Goal: Information Seeking & Learning: Check status

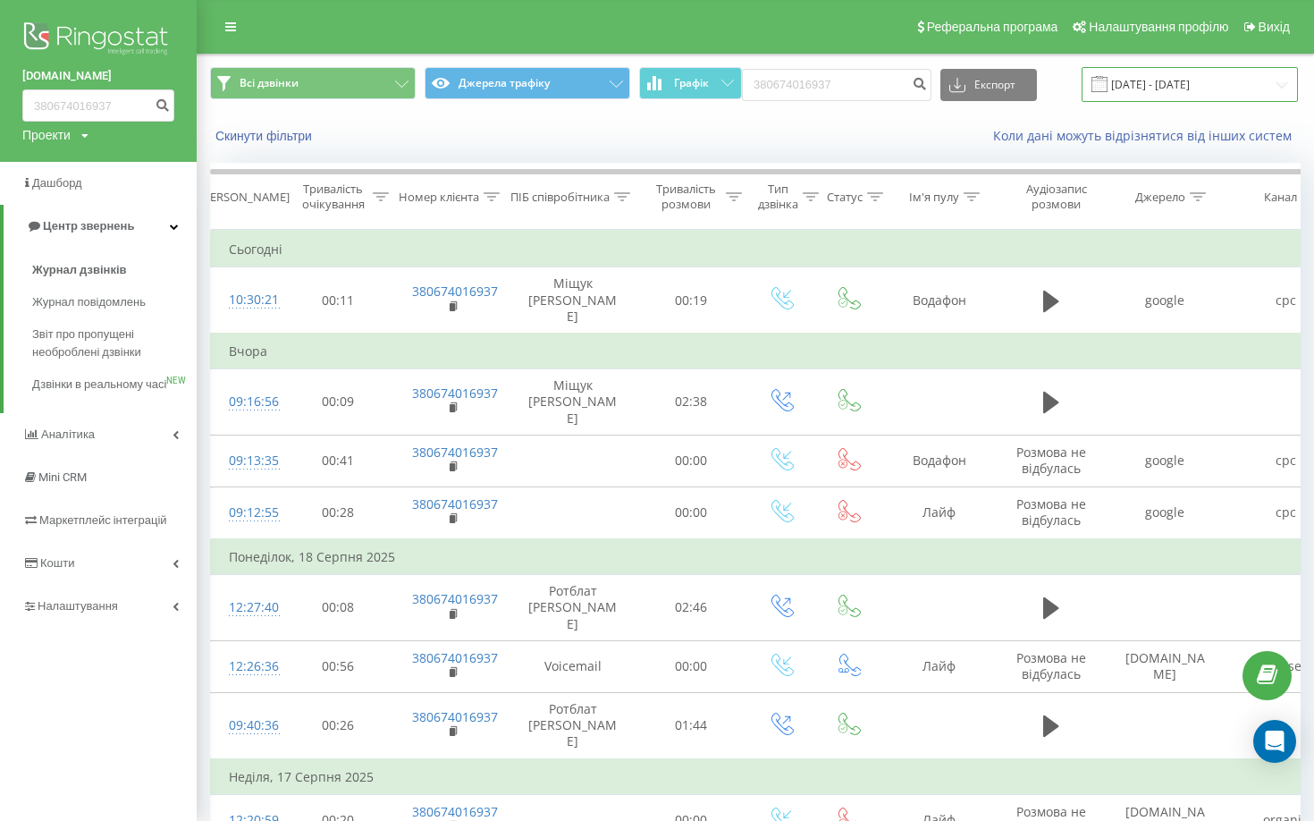
click at [1210, 86] on input "[DATE] - [DATE]" at bounding box center [1190, 84] width 216 height 35
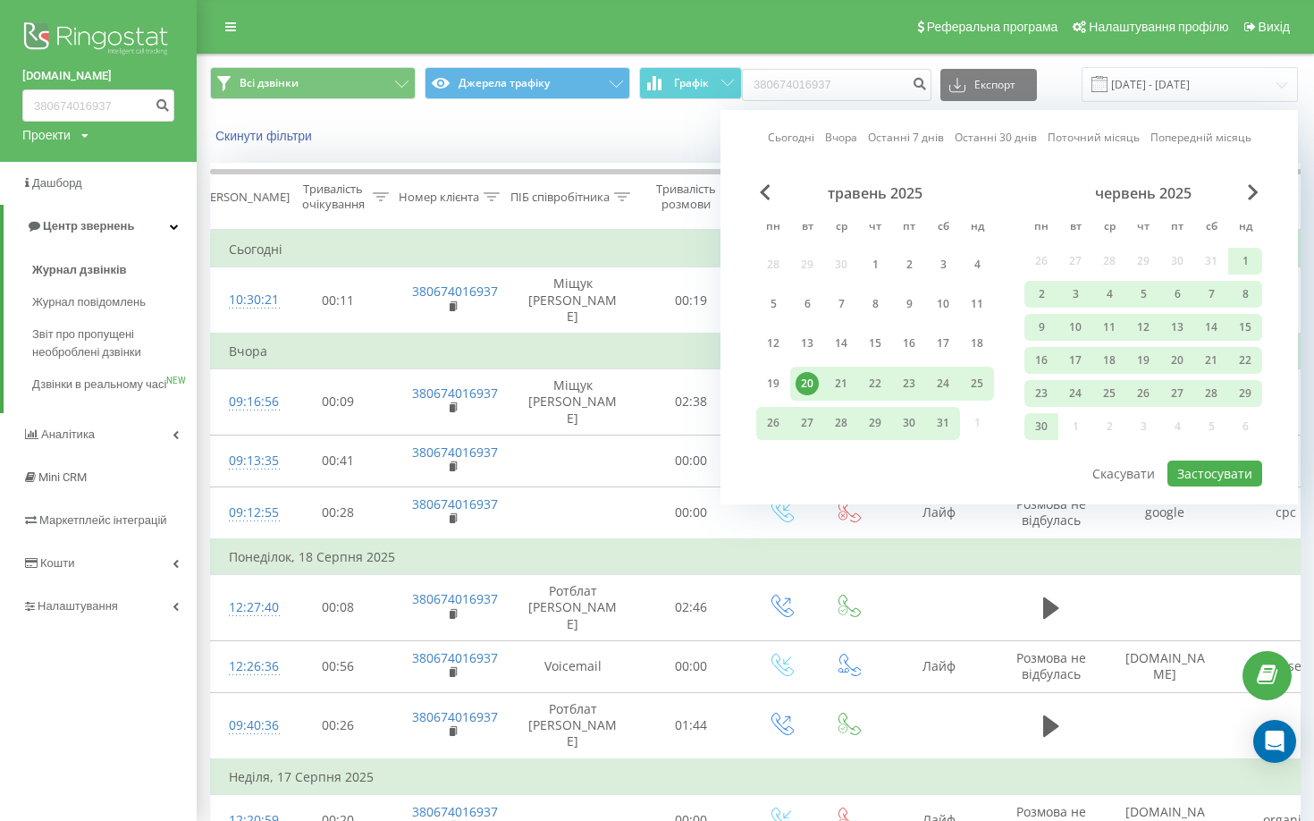
click at [815, 392] on div "20" at bounding box center [807, 383] width 34 height 33
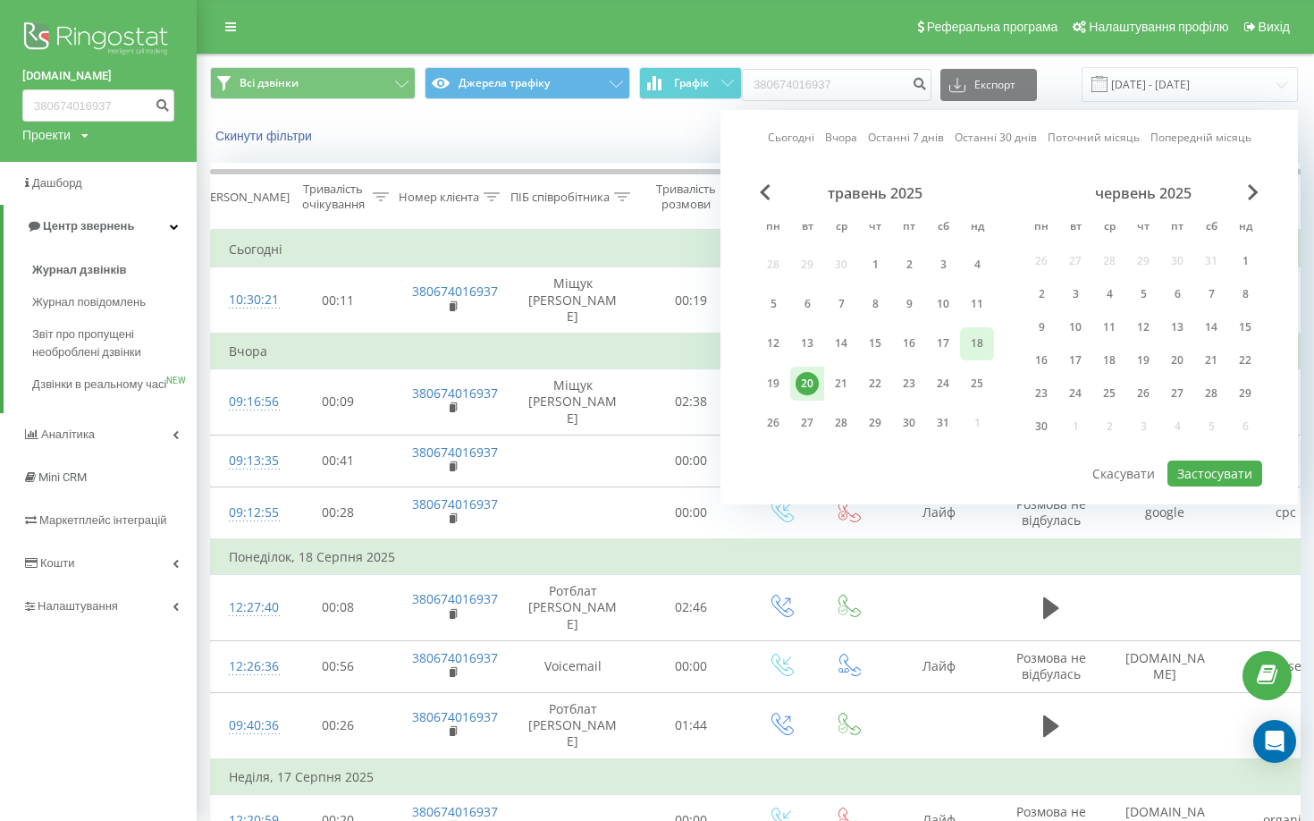
click at [977, 349] on div "18" at bounding box center [977, 343] width 23 height 23
click at [814, 383] on div "20" at bounding box center [807, 383] width 23 height 23
click at [995, 341] on div "травень 2025 пн вт ср чт пт сб нд 28 29 30 1 2 3 4 5 6 7 8 9 10 11 12 13 14 15 …" at bounding box center [1009, 315] width 506 height 262
click at [983, 343] on div "18" at bounding box center [977, 343] width 23 height 23
click at [1210, 469] on button "Застосувати" at bounding box center [1215, 473] width 95 height 26
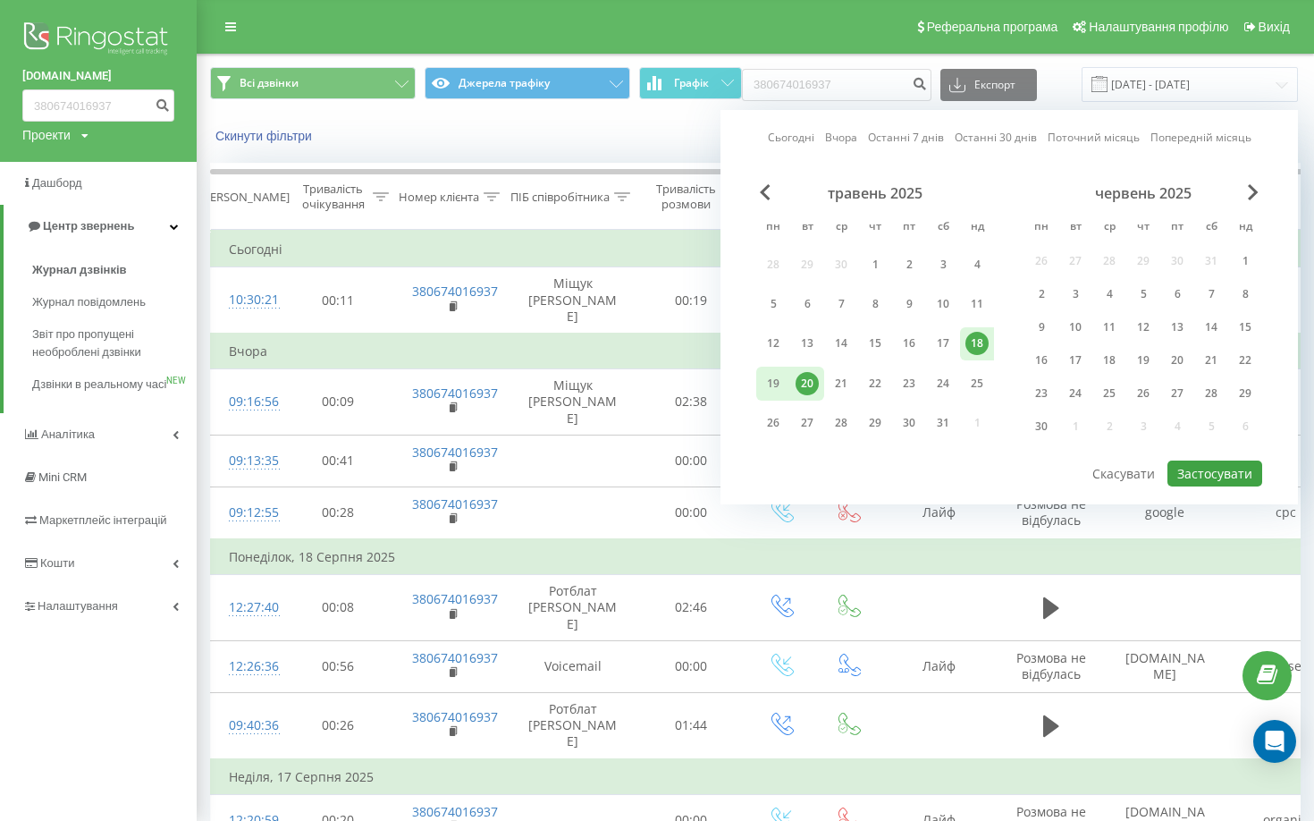
type input "18.05.2025 - 20.05.2025"
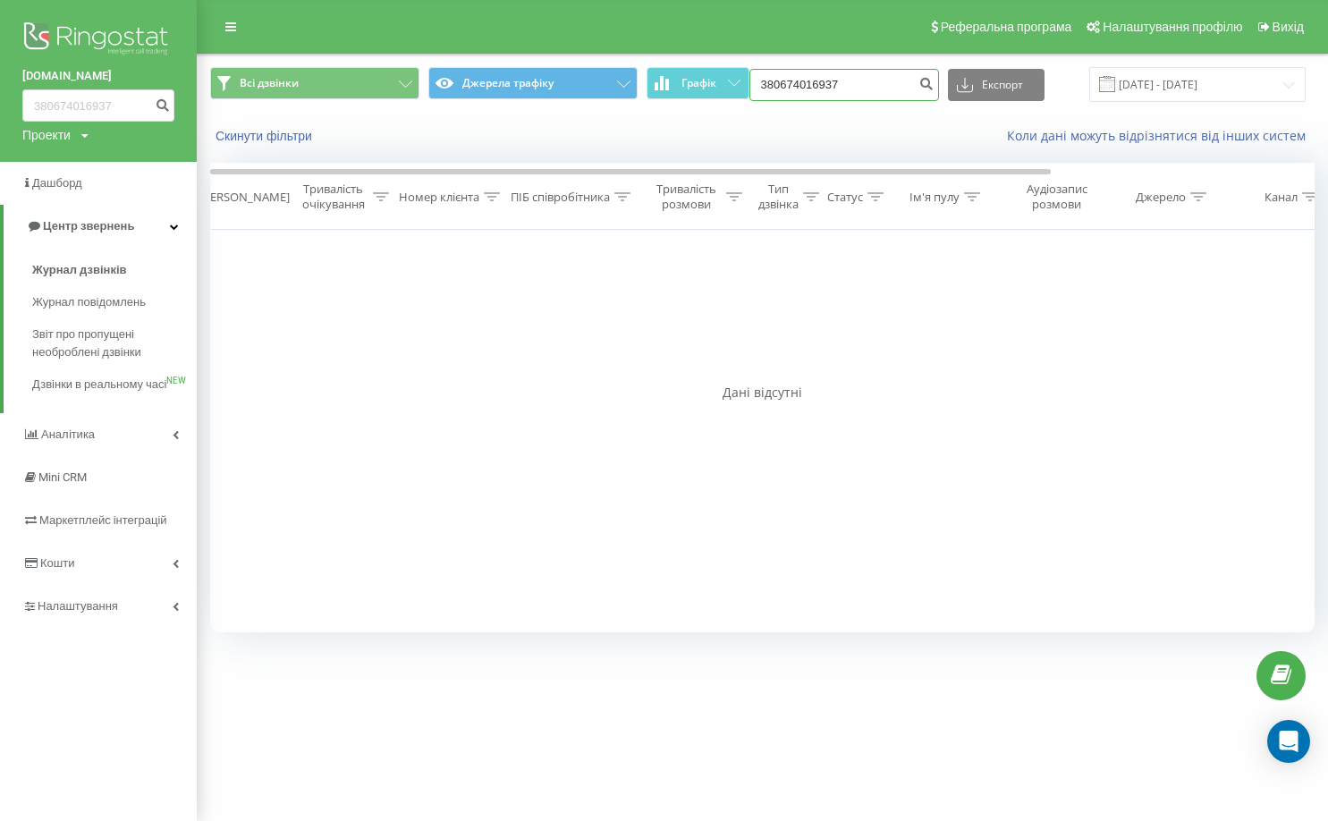
drag, startPoint x: 876, startPoint y: 79, endPoint x: 757, endPoint y: 90, distance: 119.5
click at [757, 90] on input "380674016937" at bounding box center [844, 85] width 190 height 32
paste input "32380266"
type input "380632380266"
click at [923, 94] on button "submit" at bounding box center [927, 85] width 24 height 32
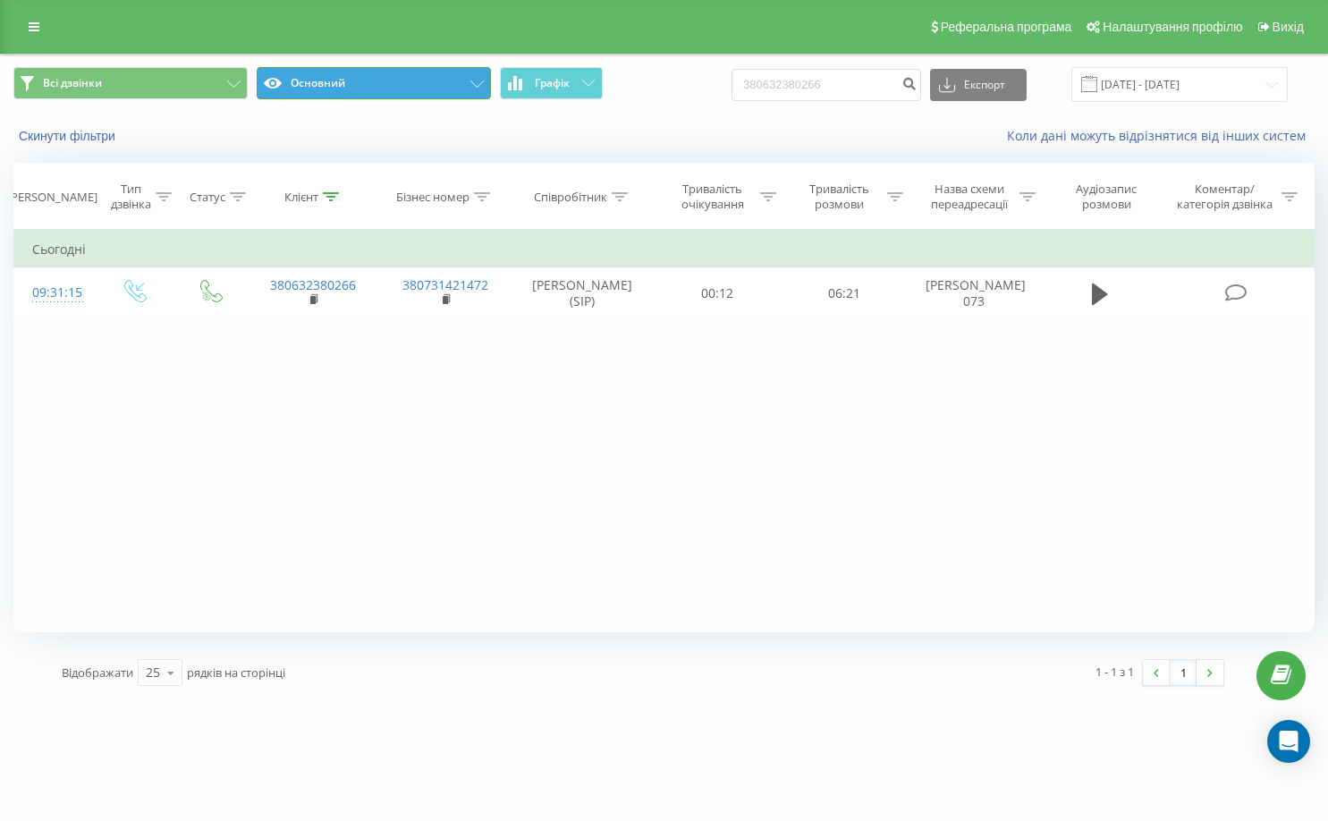
click at [484, 80] on button "Основний" at bounding box center [374, 83] width 234 height 32
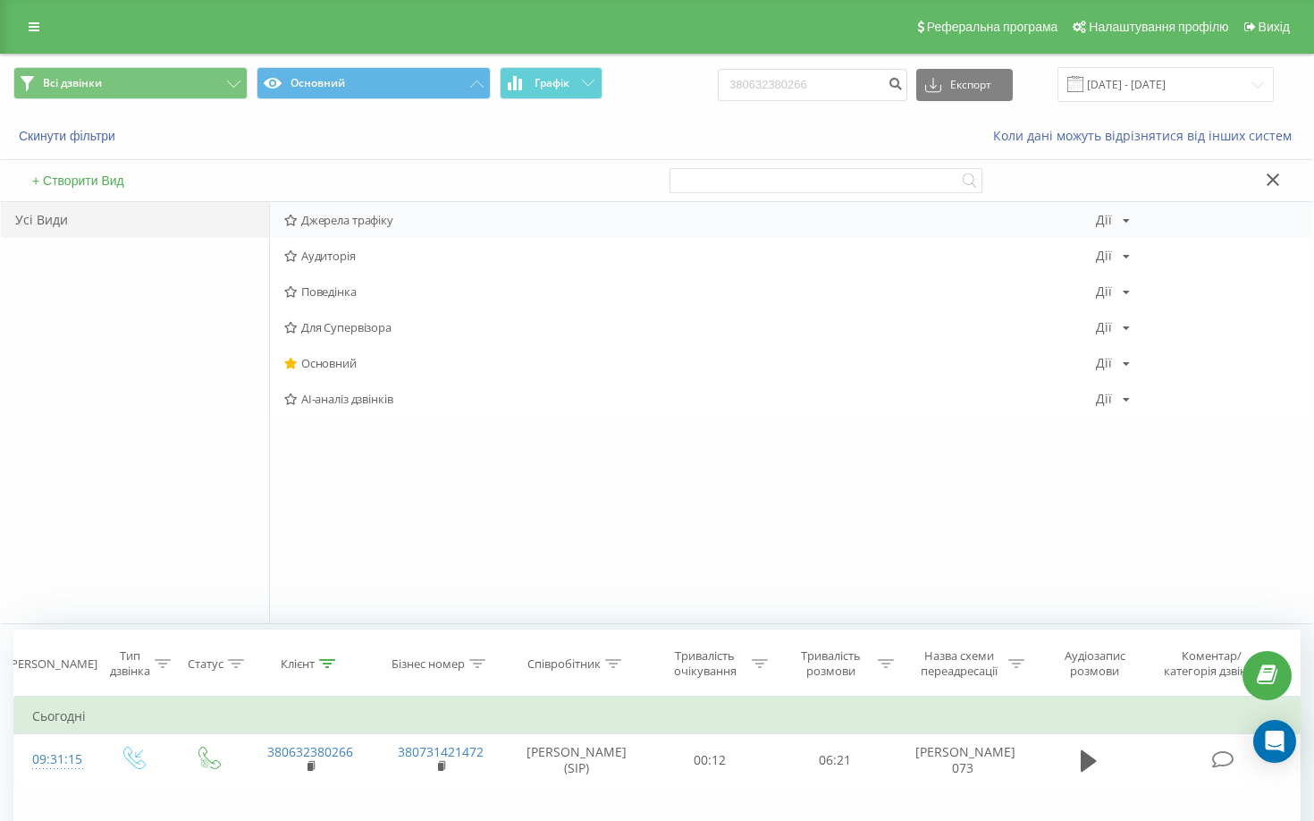
click at [289, 219] on icon at bounding box center [290, 221] width 13 height 12
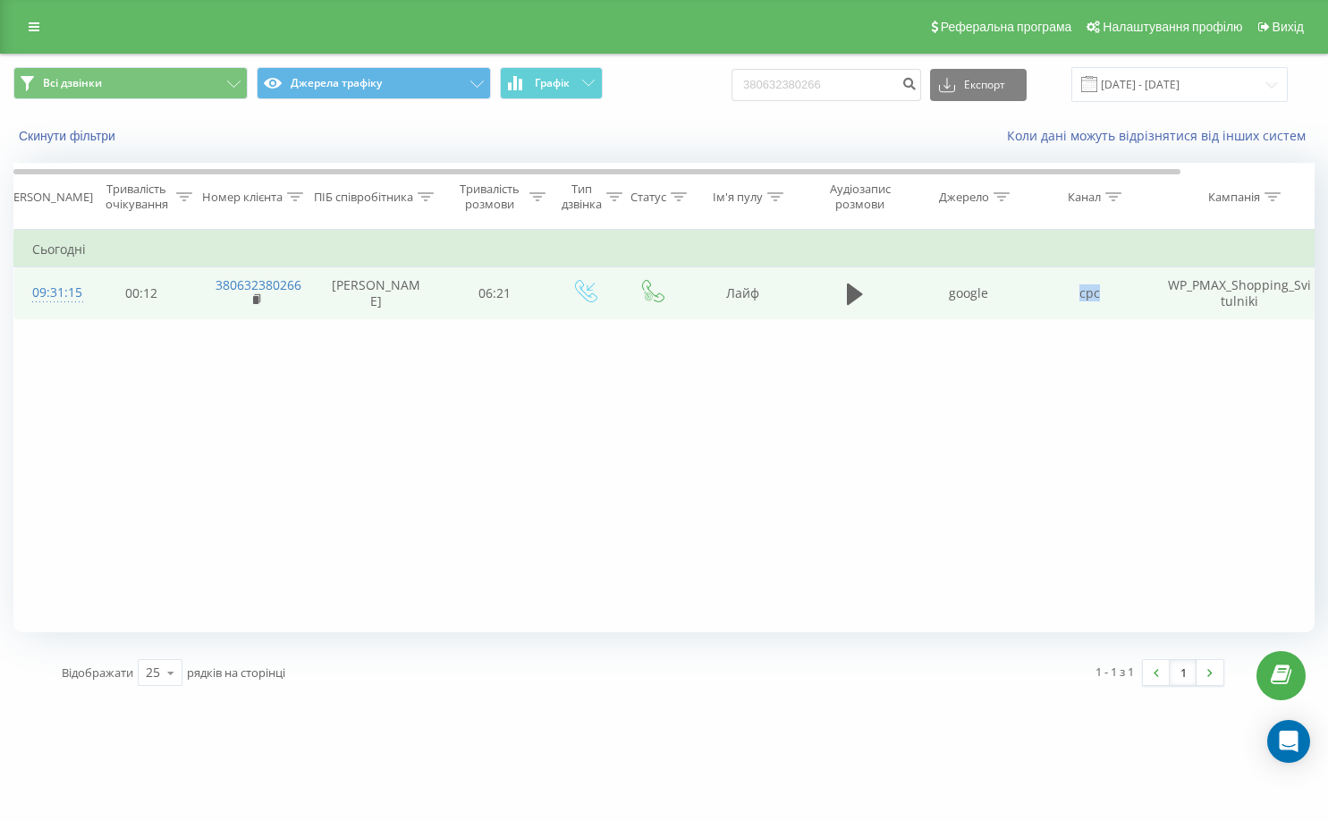
drag, startPoint x: 1079, startPoint y: 290, endPoint x: 1115, endPoint y: 291, distance: 35.8
click at [1115, 291] on td "cpc" at bounding box center [1089, 293] width 121 height 52
